Goal: Task Accomplishment & Management: Manage account settings

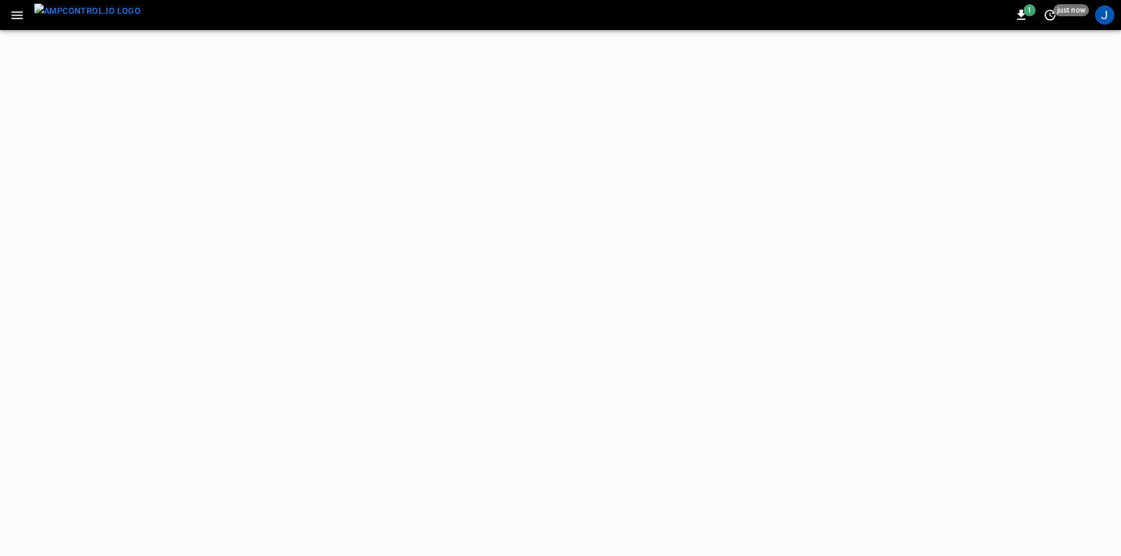
click at [9, 17] on button "button" at bounding box center [17, 15] width 25 height 22
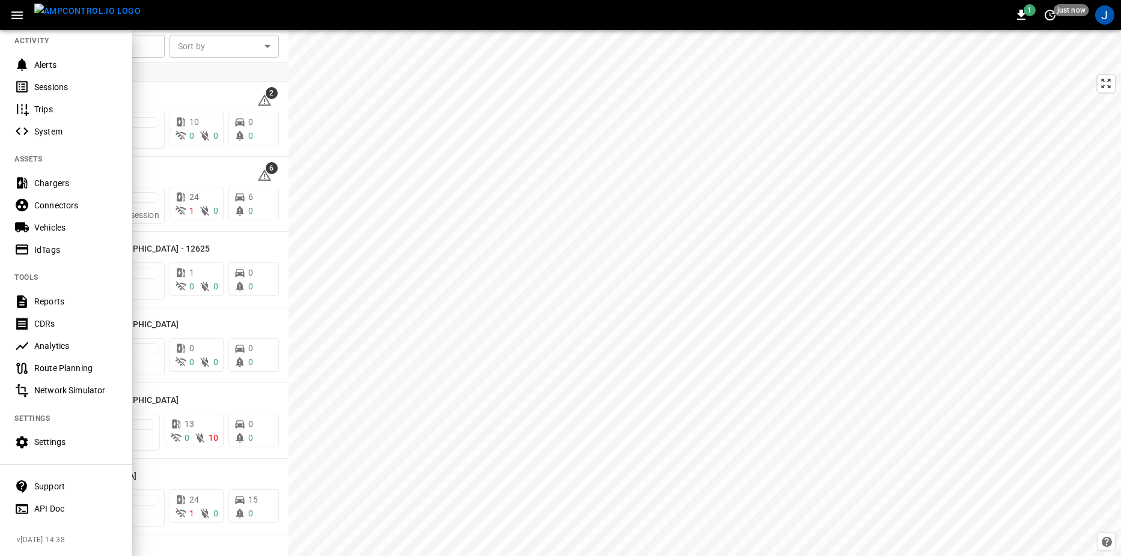
scroll to position [138, 0]
click at [41, 437] on div "Settings" at bounding box center [76, 442] width 84 height 12
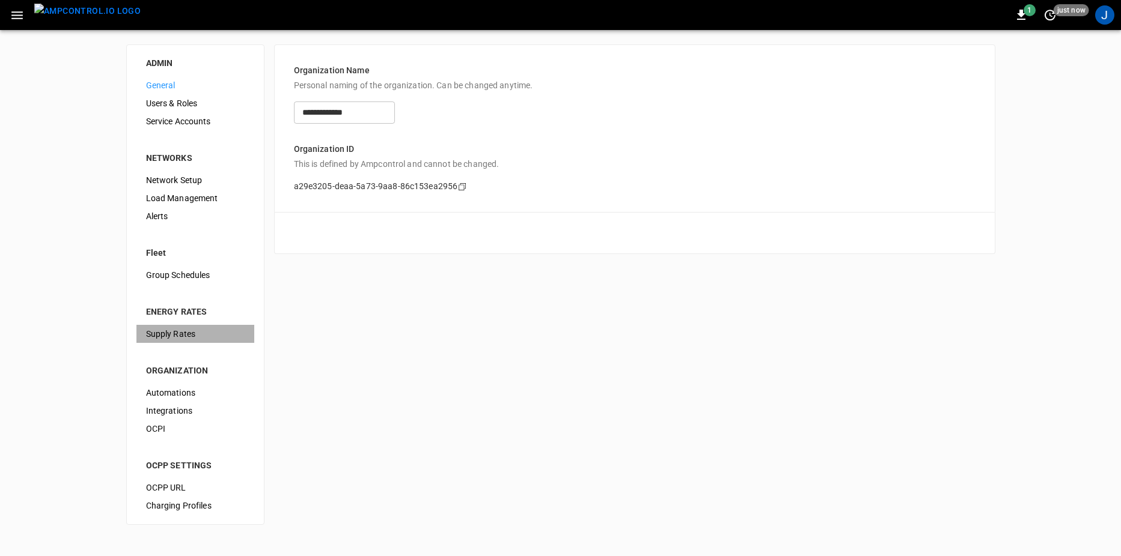
click at [187, 337] on span "Supply Rates" at bounding box center [195, 334] width 99 height 13
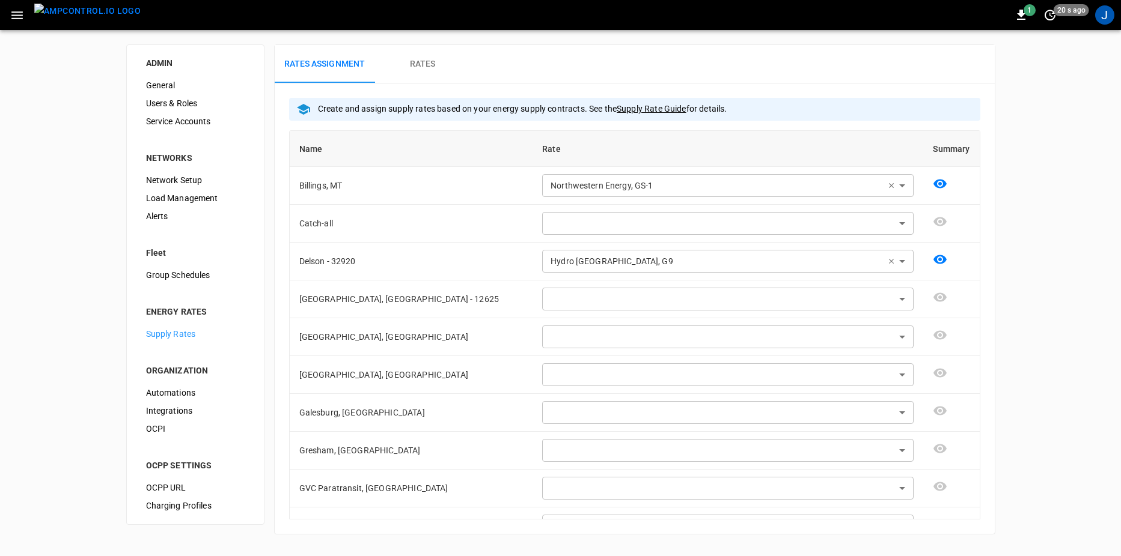
click at [95, 10] on img "menu" at bounding box center [87, 11] width 106 height 15
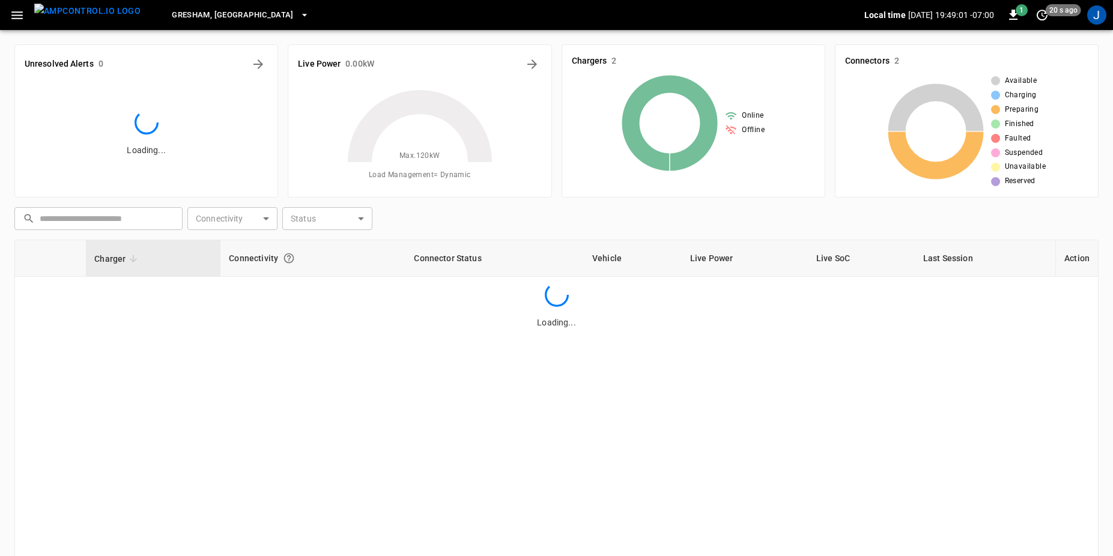
click at [187, 20] on span "Gresham, [GEOGRAPHIC_DATA]" at bounding box center [233, 15] width 122 height 14
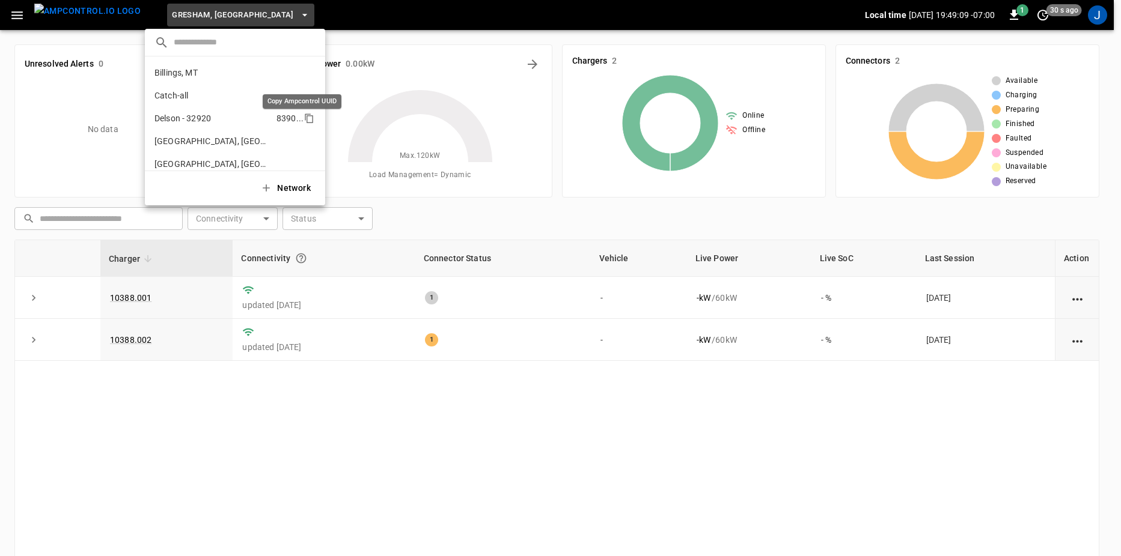
drag, startPoint x: 301, startPoint y: 121, endPoint x: 290, endPoint y: 120, distance: 10.9
click at [303, 121] on icon "copy" at bounding box center [308, 118] width 11 height 11
click at [419, 50] on div at bounding box center [560, 278] width 1121 height 556
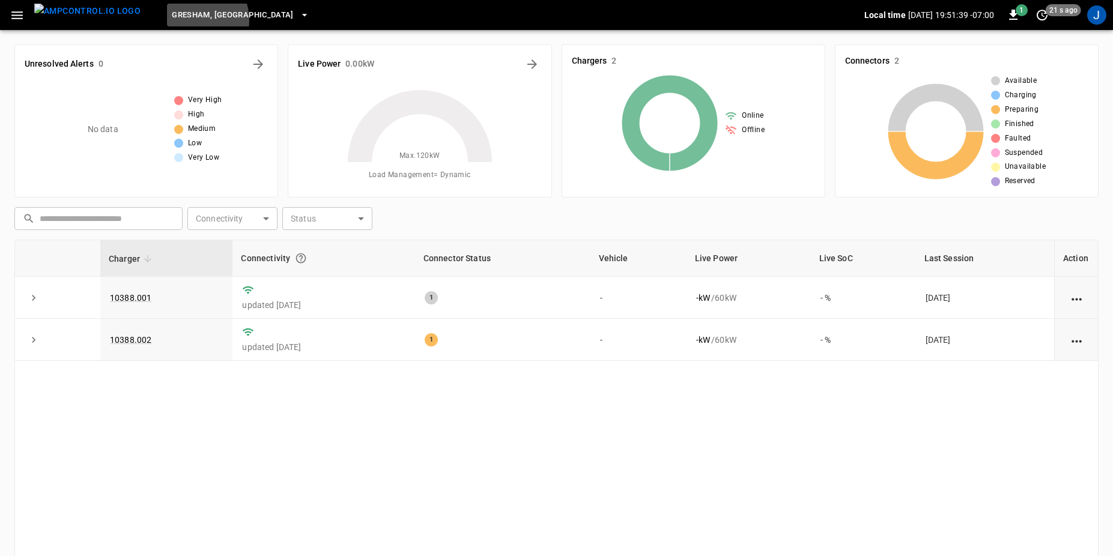
click at [172, 20] on span "Gresham, [GEOGRAPHIC_DATA]" at bounding box center [233, 15] width 122 height 14
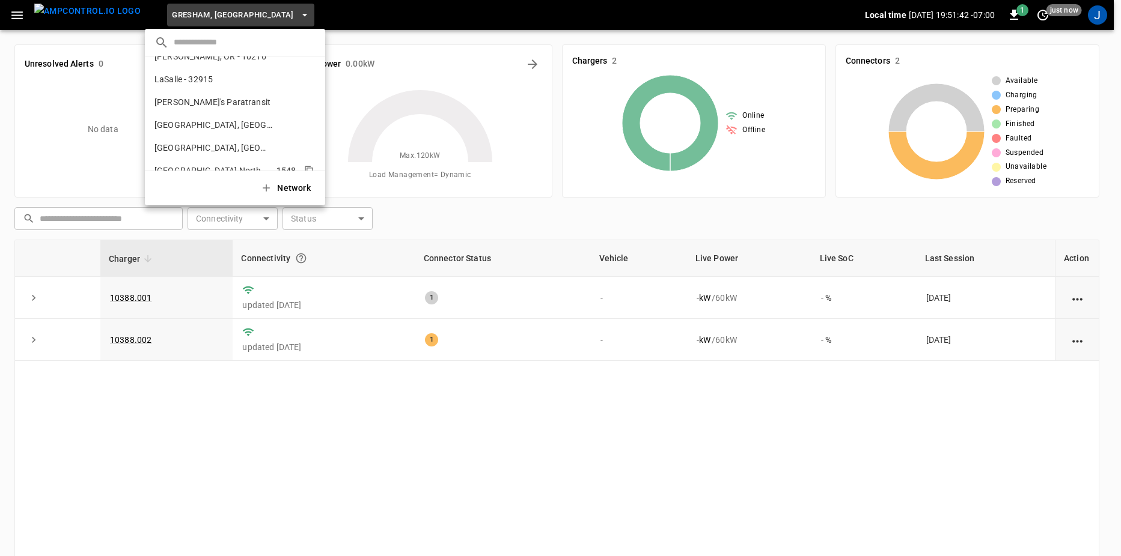
scroll to position [216, 0]
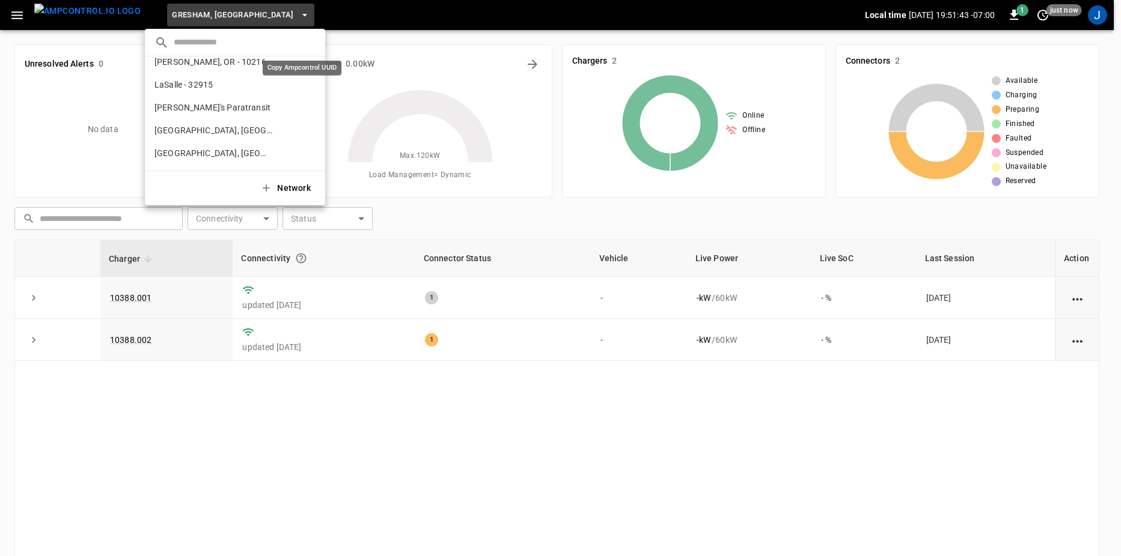
drag, startPoint x: 300, startPoint y: 85, endPoint x: 321, endPoint y: 84, distance: 21.0
click at [303, 85] on icon "copy" at bounding box center [308, 84] width 11 height 11
click at [450, 78] on div at bounding box center [560, 278] width 1121 height 556
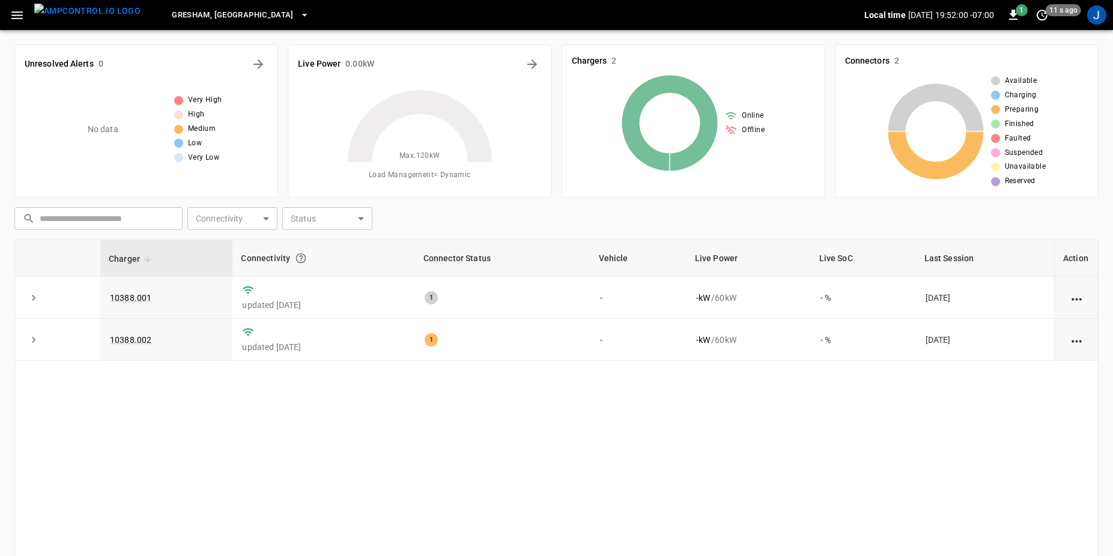
click at [172, 14] on span "Gresham, [GEOGRAPHIC_DATA]" at bounding box center [233, 15] width 122 height 14
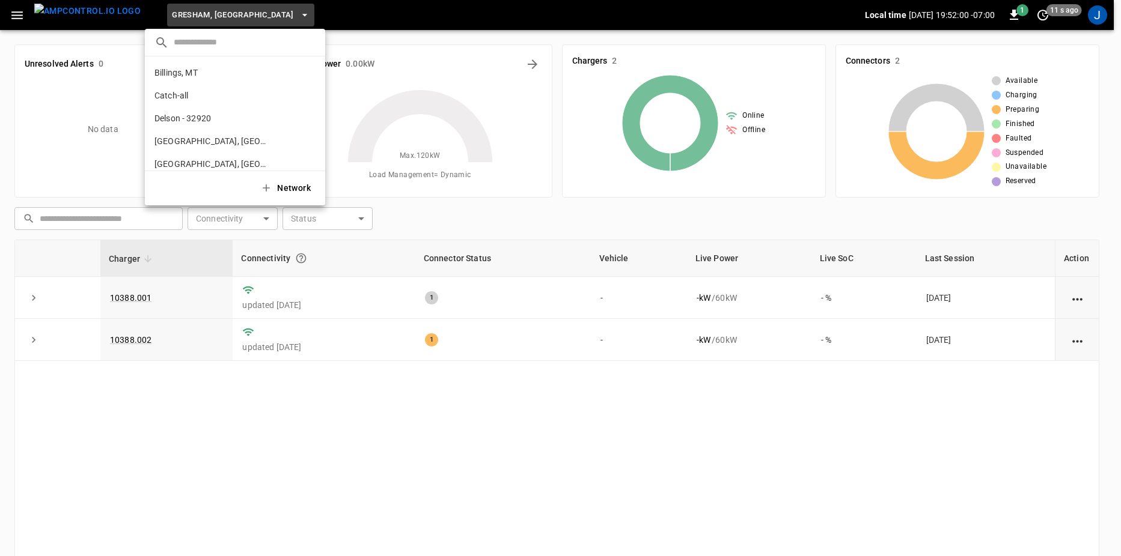
scroll to position [156, 0]
click at [187, 78] on p "Gresham, [GEOGRAPHIC_DATA]" at bounding box center [213, 76] width 118 height 12
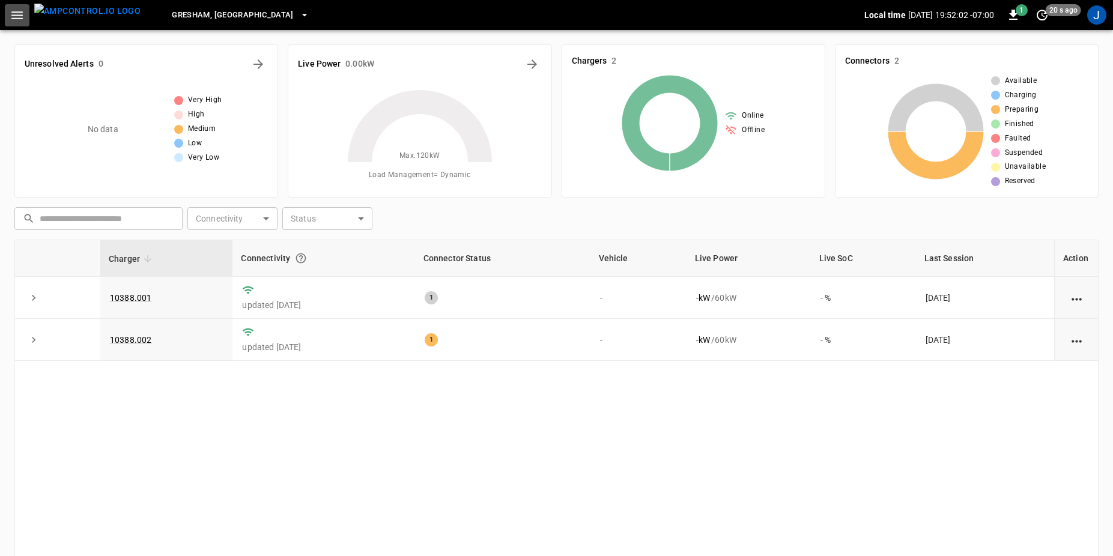
click at [15, 16] on icon "button" at bounding box center [17, 15] width 15 height 15
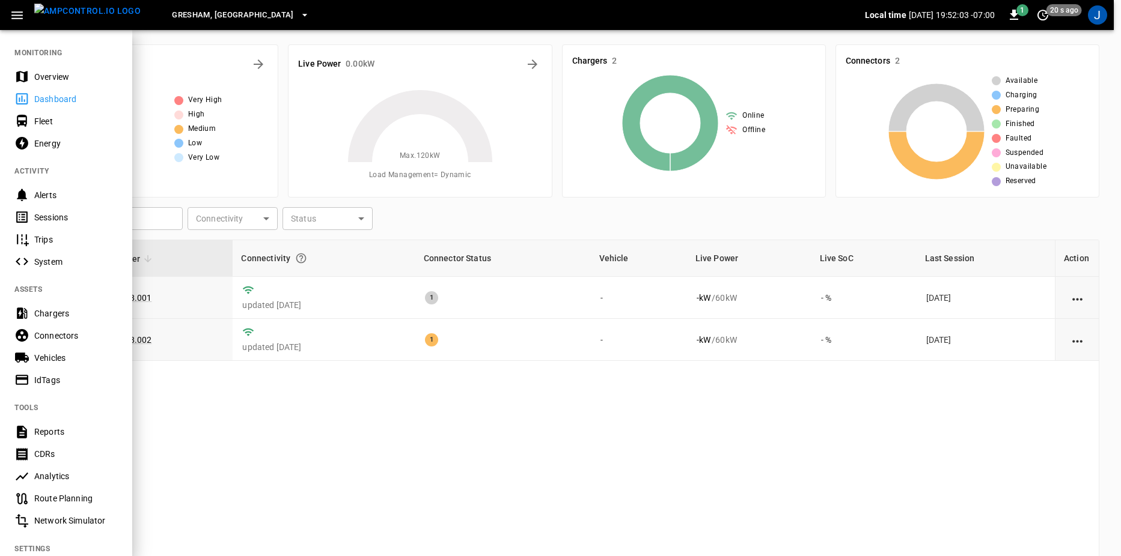
click at [186, 25] on button "Gresham, [GEOGRAPHIC_DATA]" at bounding box center [240, 15] width 147 height 23
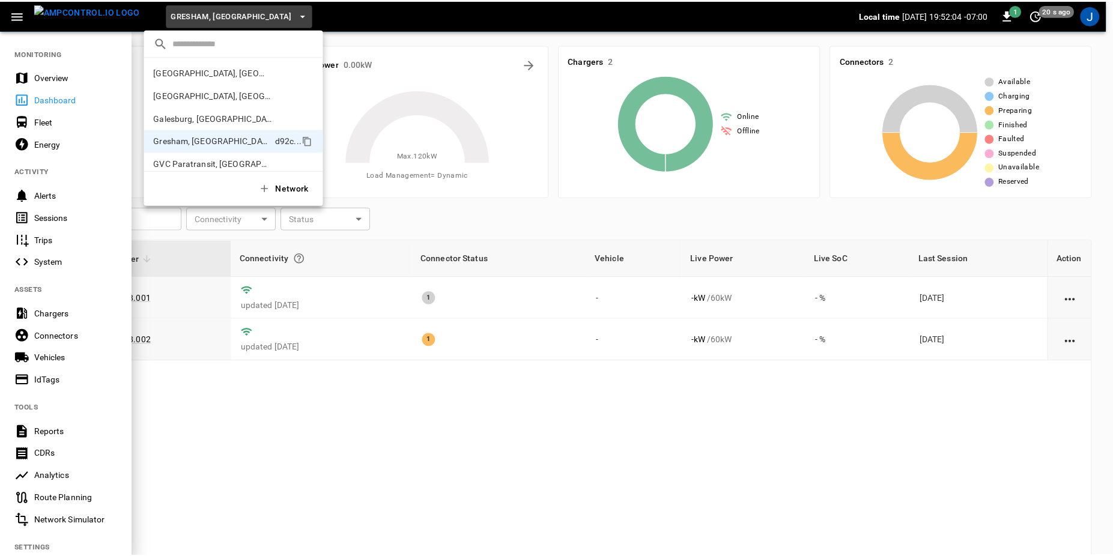
scroll to position [0, 0]
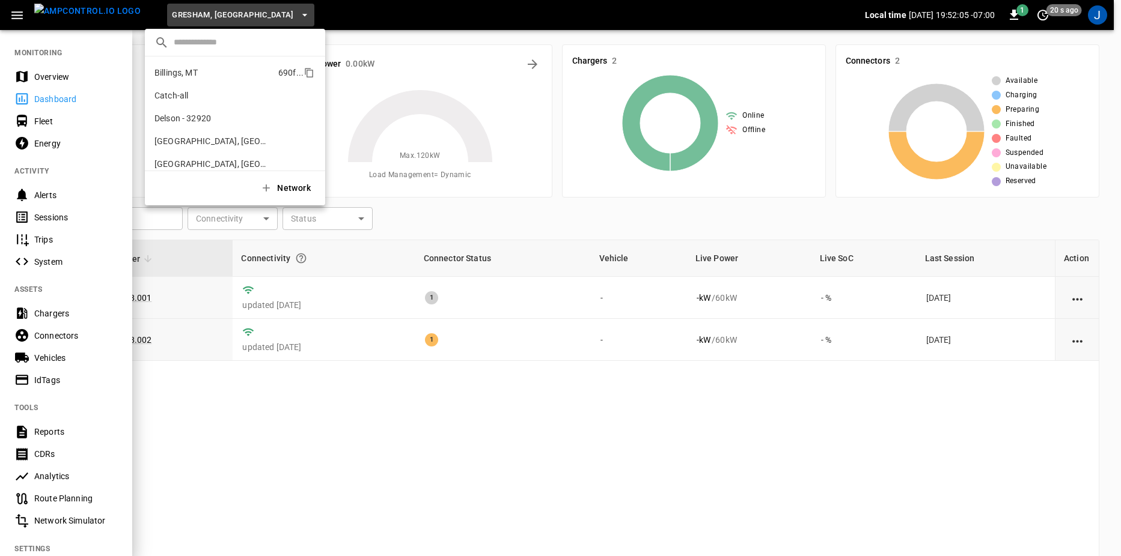
click at [202, 75] on p "Billings, MT" at bounding box center [213, 73] width 119 height 12
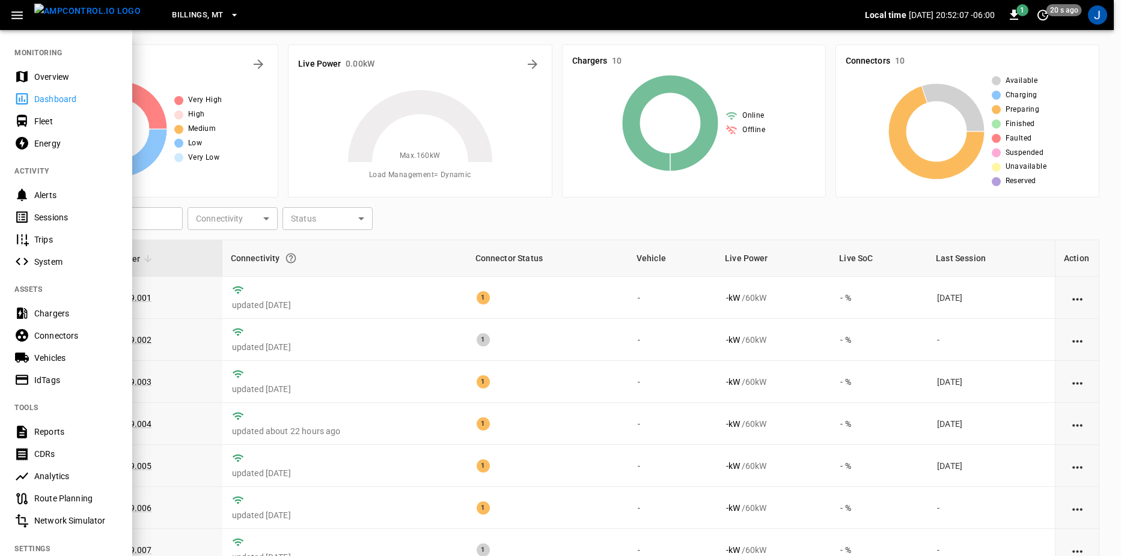
click at [53, 216] on div "Sessions" at bounding box center [76, 217] width 84 height 12
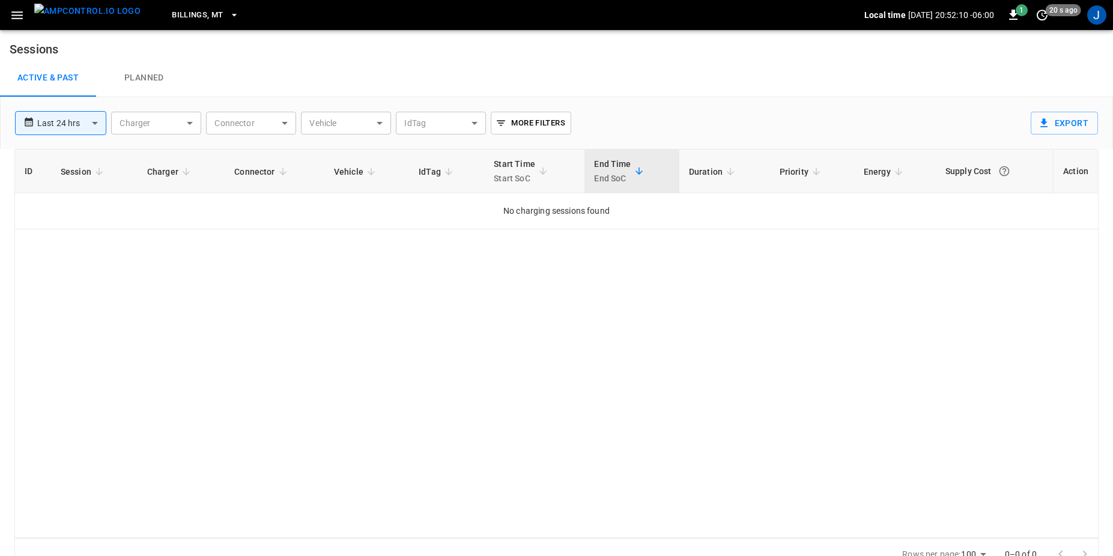
click at [90, 127] on body "**********" at bounding box center [556, 285] width 1113 height 571
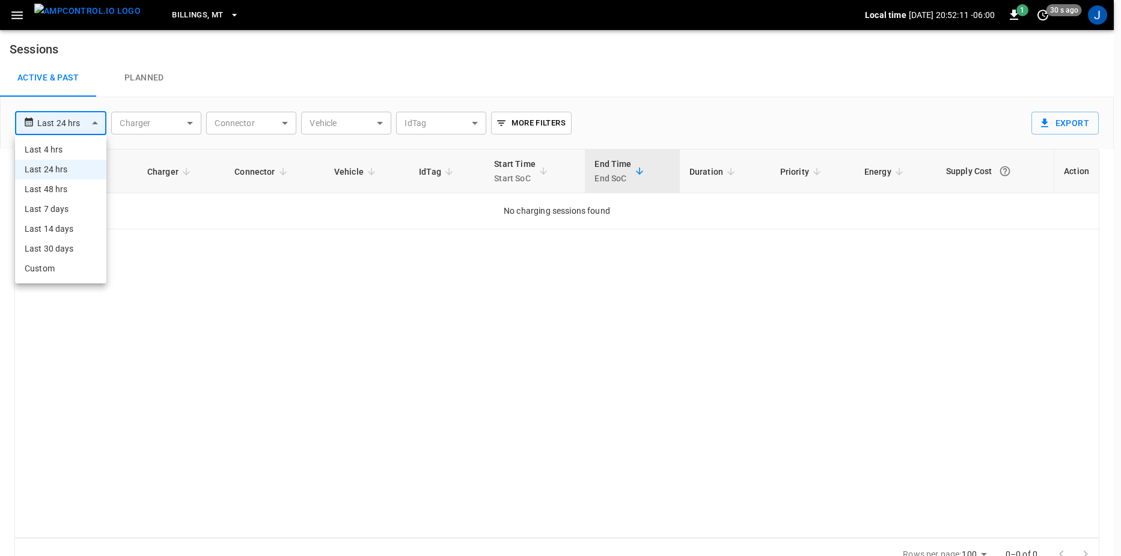
drag, startPoint x: 65, startPoint y: 191, endPoint x: 94, endPoint y: 198, distance: 30.2
click at [65, 190] on li "Last 48 hrs" at bounding box center [60, 190] width 91 height 20
type input "**********"
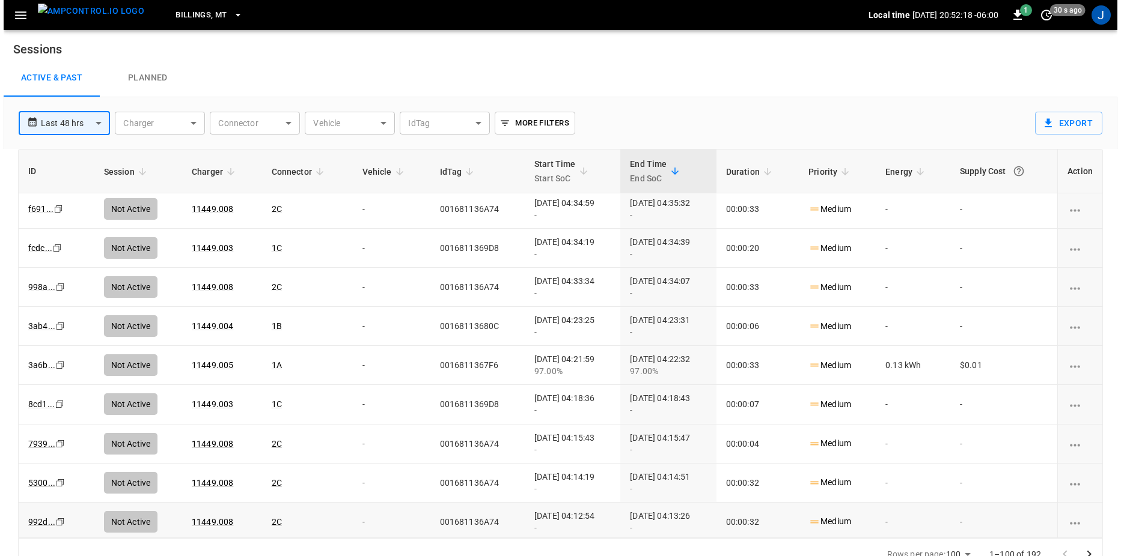
scroll to position [1622, 0]
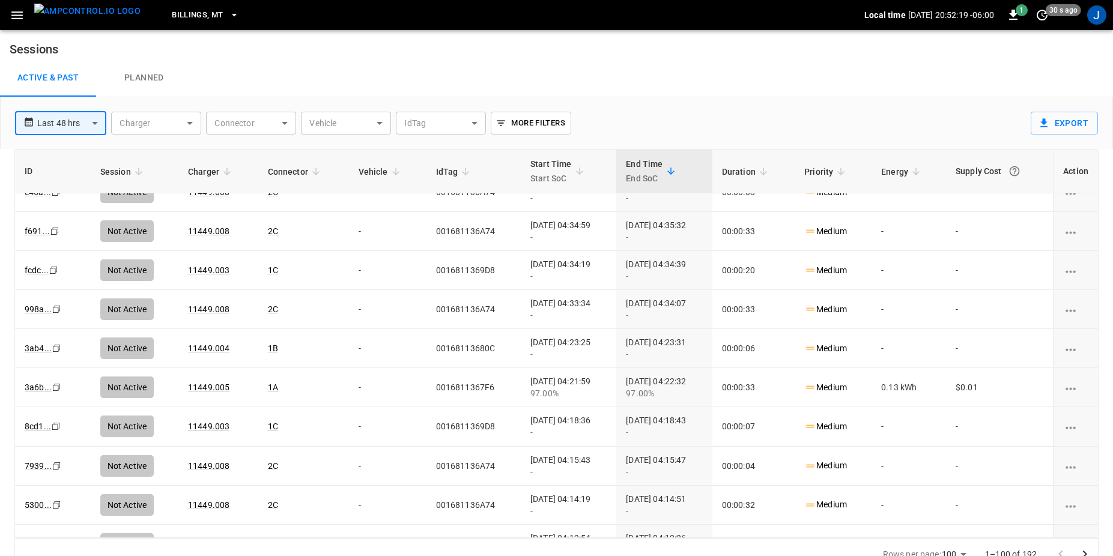
click at [23, 20] on icon "button" at bounding box center [17, 15] width 15 height 15
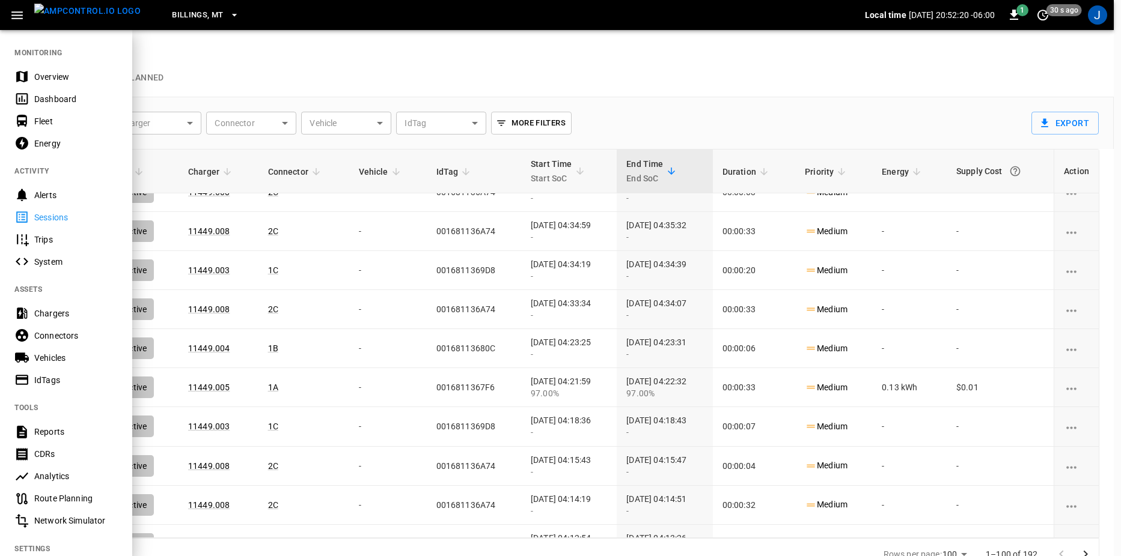
click at [261, 64] on div at bounding box center [560, 278] width 1121 height 556
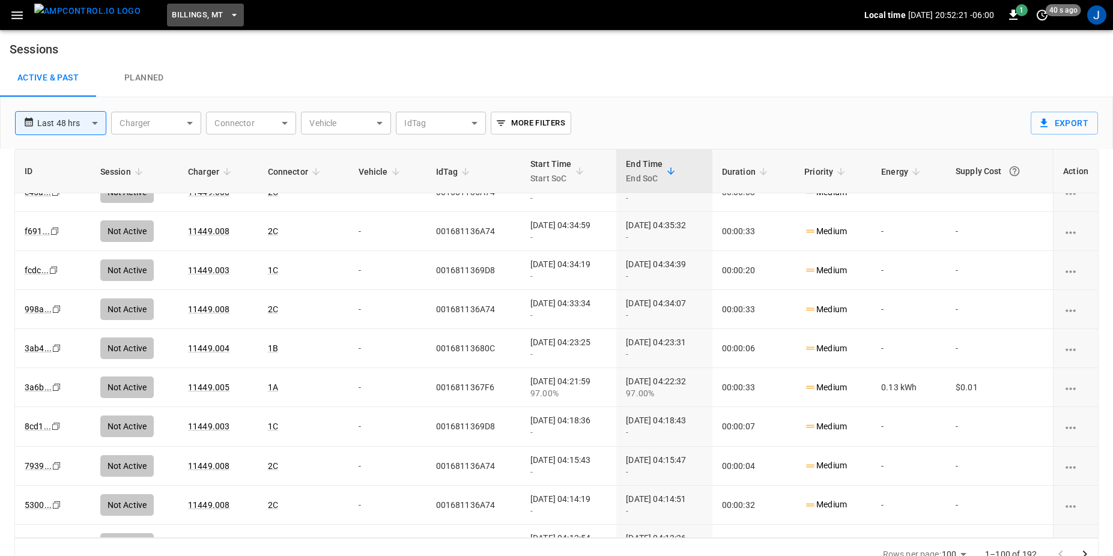
click at [187, 22] on span "Billings, MT" at bounding box center [197, 15] width 51 height 14
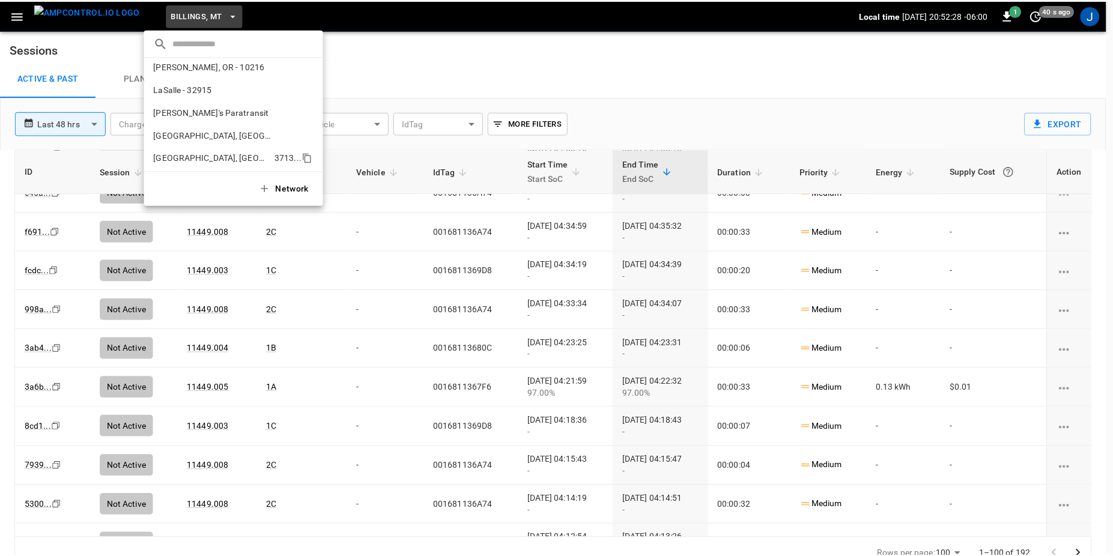
scroll to position [54, 0]
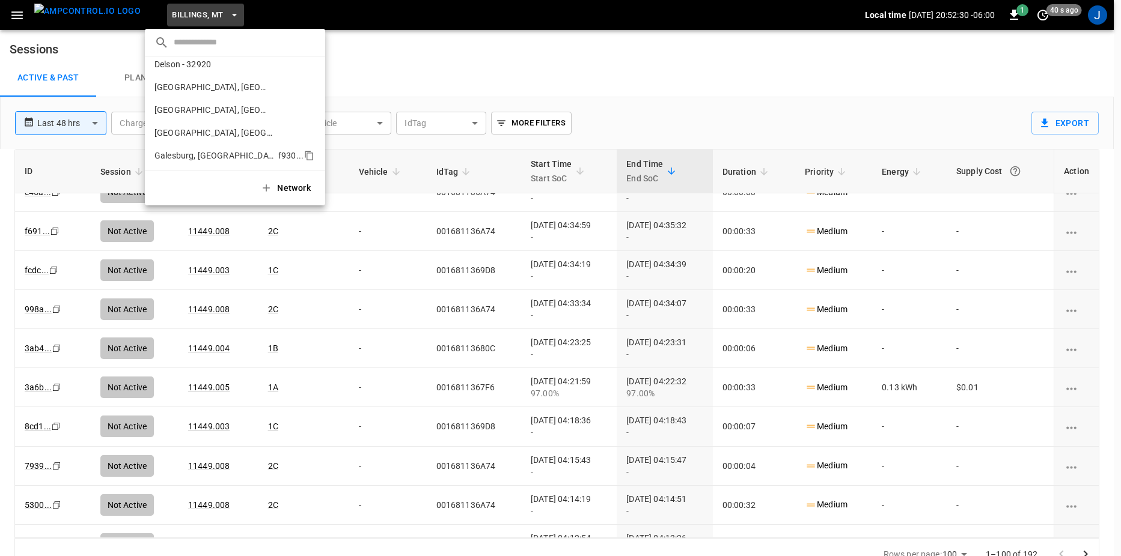
click at [235, 145] on li "[GEOGRAPHIC_DATA], [GEOGRAPHIC_DATA] f930 ..." at bounding box center [235, 155] width 180 height 23
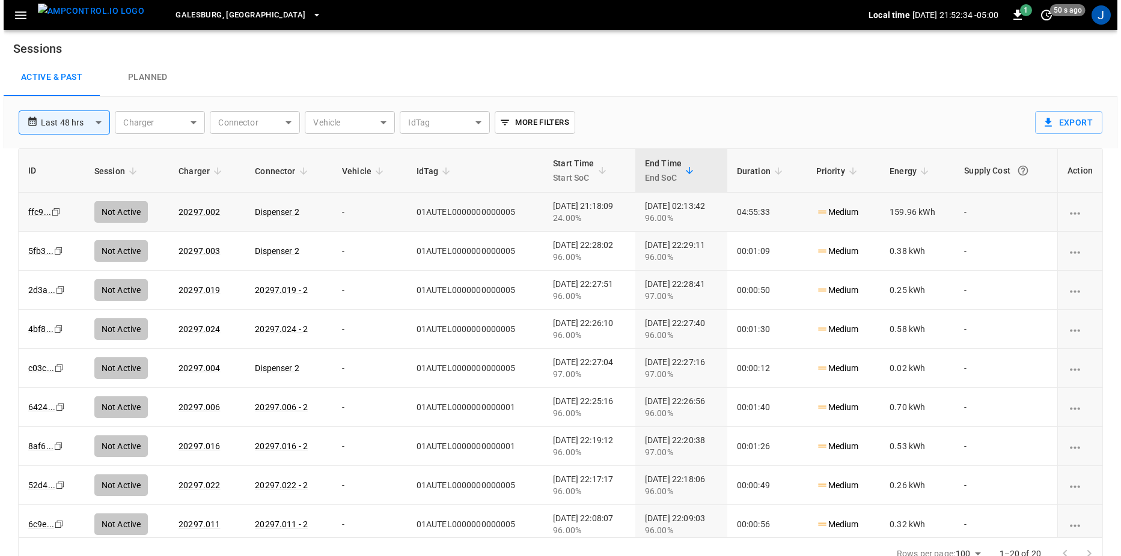
scroll to position [0, 0]
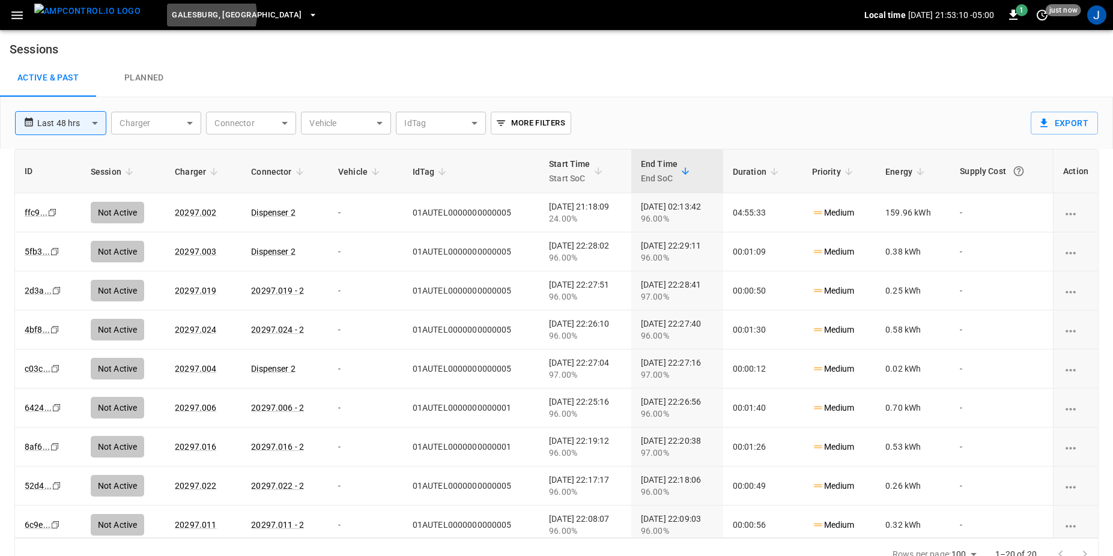
click at [189, 15] on span "Galesburg, [GEOGRAPHIC_DATA]" at bounding box center [237, 15] width 130 height 14
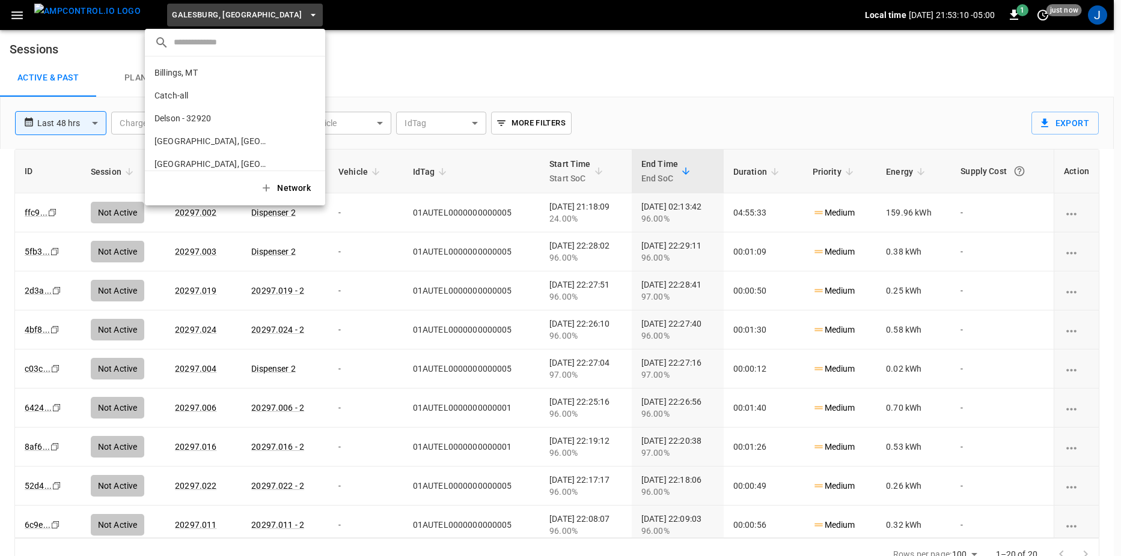
scroll to position [133, 0]
click at [199, 48] on input "text" at bounding box center [245, 42] width 142 height 17
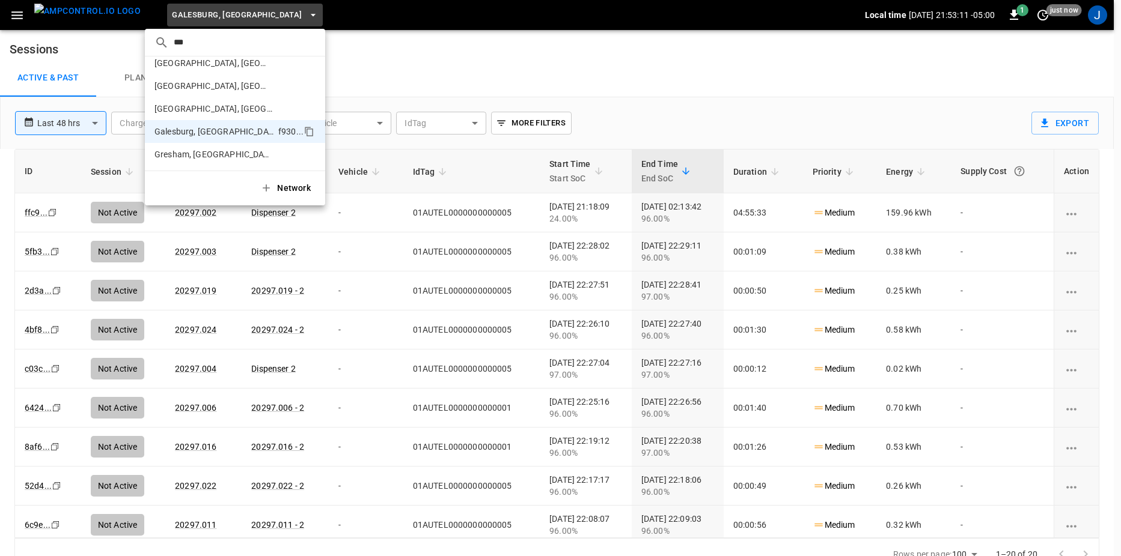
scroll to position [0, 0]
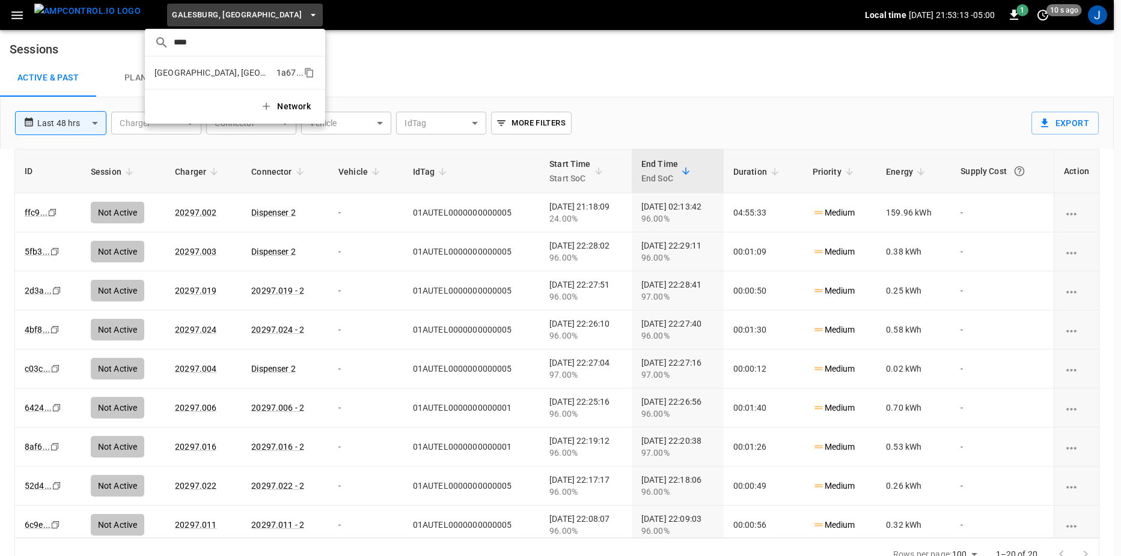
type input "****"
click at [245, 72] on p "[GEOGRAPHIC_DATA], [GEOGRAPHIC_DATA] - 20306" at bounding box center [212, 73] width 117 height 12
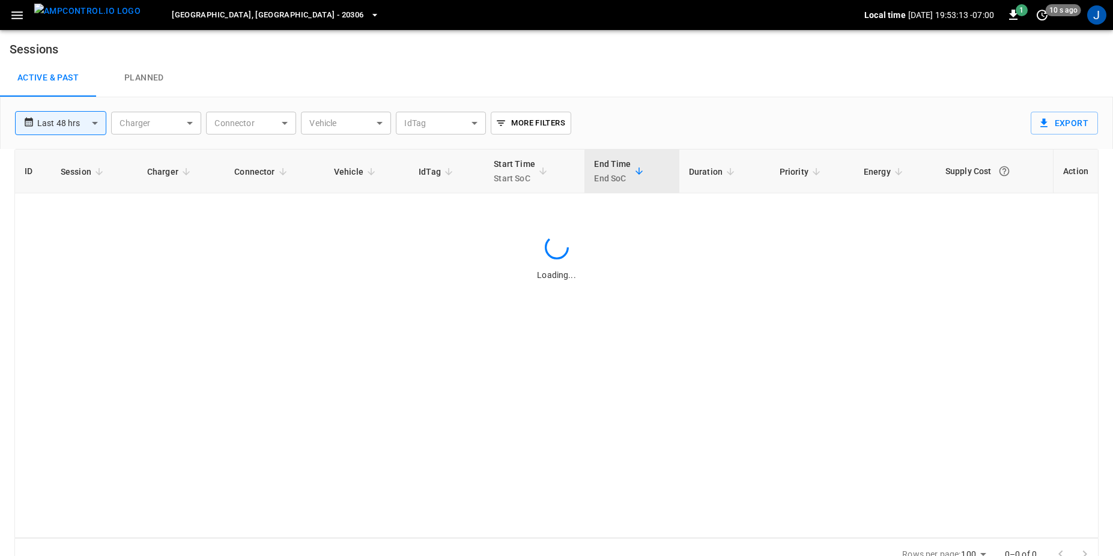
click at [234, 14] on span "[GEOGRAPHIC_DATA], [GEOGRAPHIC_DATA] - 20306" at bounding box center [268, 15] width 192 height 14
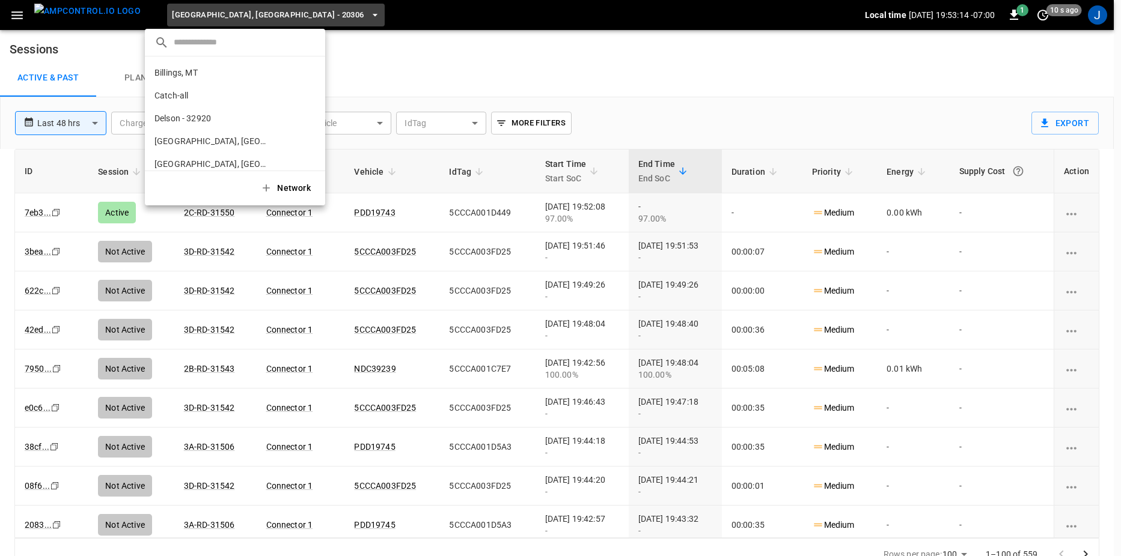
scroll to position [430, 0]
click at [306, 73] on icon "copy" at bounding box center [309, 77] width 7 height 8
click at [674, 82] on div at bounding box center [560, 278] width 1121 height 556
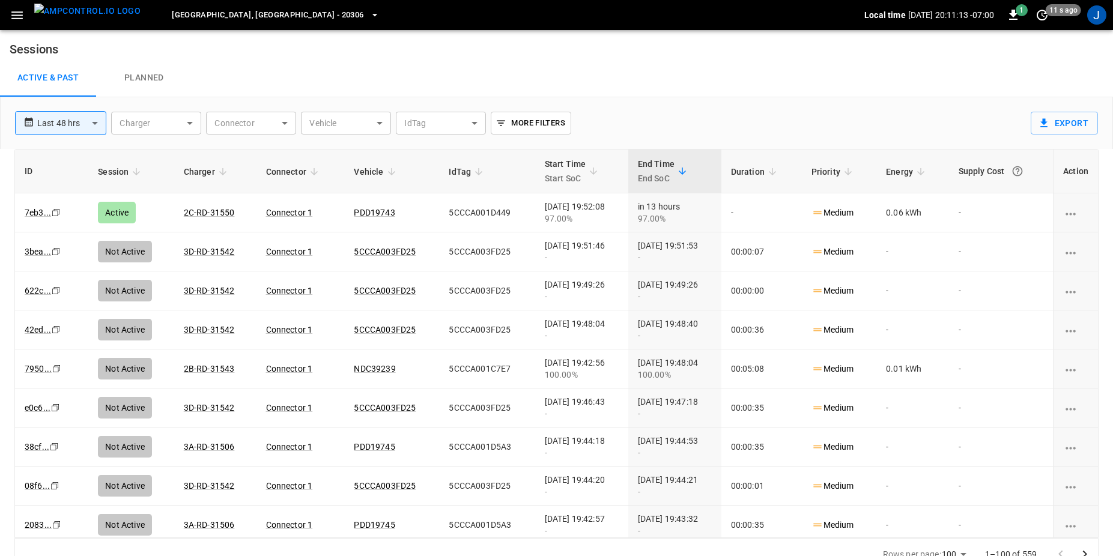
click at [220, 11] on span "[GEOGRAPHIC_DATA], [GEOGRAPHIC_DATA] - 20306" at bounding box center [268, 15] width 192 height 14
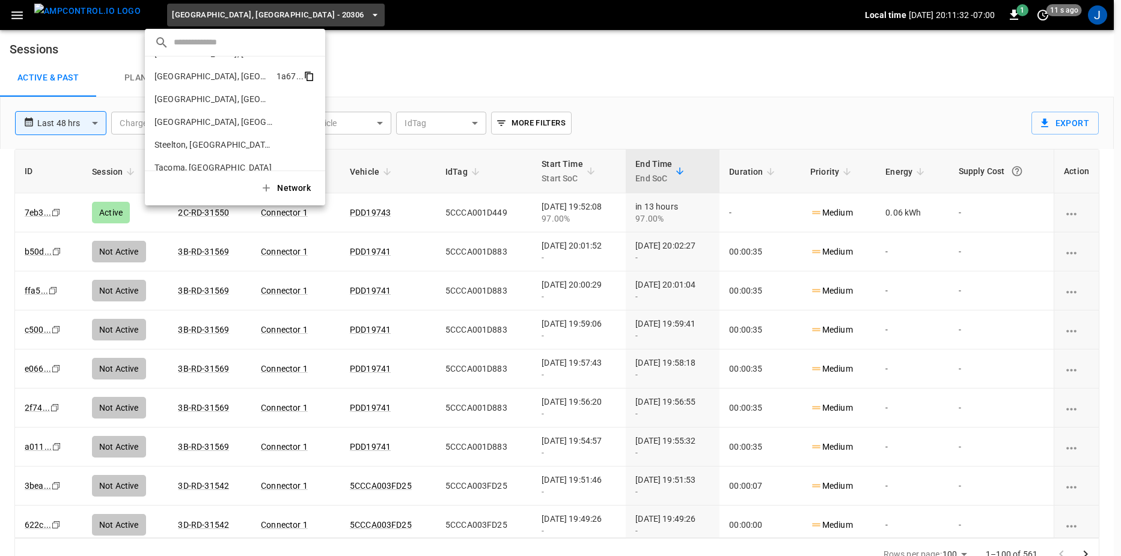
click at [303, 71] on icon "copy" at bounding box center [308, 76] width 11 height 11
